Goal: Use online tool/utility: Utilize a website feature to perform a specific function

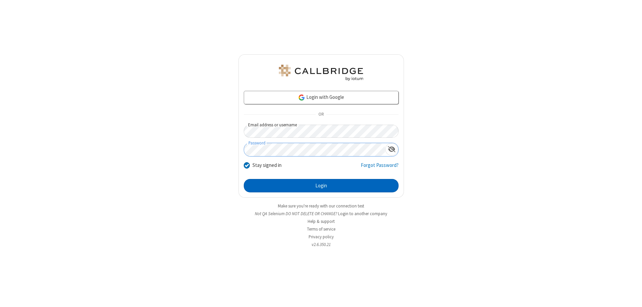
click at [321, 185] on button "Login" at bounding box center [321, 185] width 155 height 13
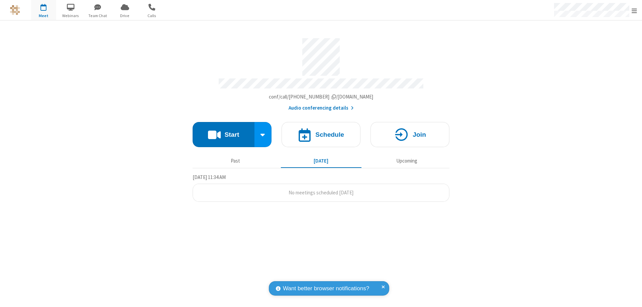
click at [224, 131] on button "Start" at bounding box center [224, 134] width 62 height 25
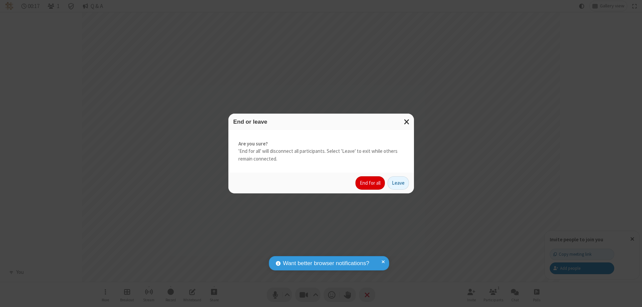
click at [371, 183] on button "End for all" at bounding box center [370, 182] width 29 height 13
